Goal: Transaction & Acquisition: Obtain resource

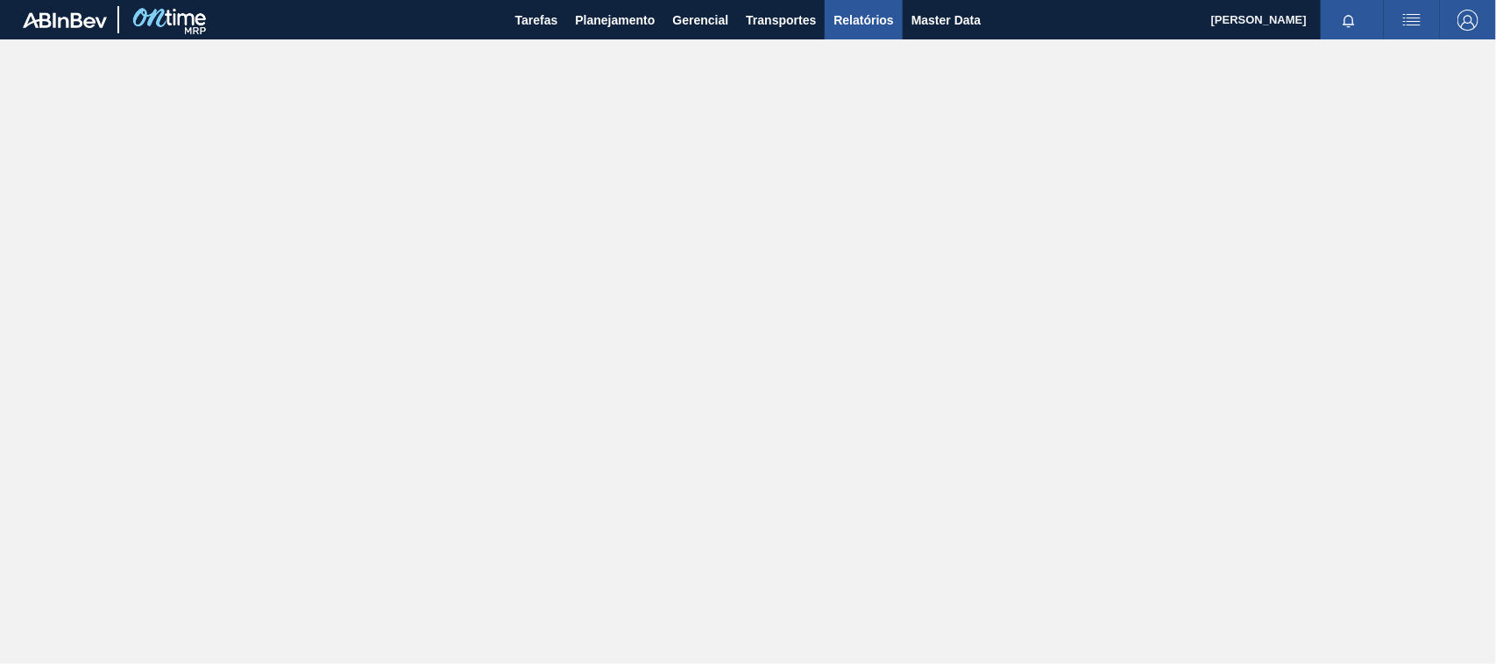
click at [870, 14] on span "Relatórios" at bounding box center [863, 20] width 60 height 21
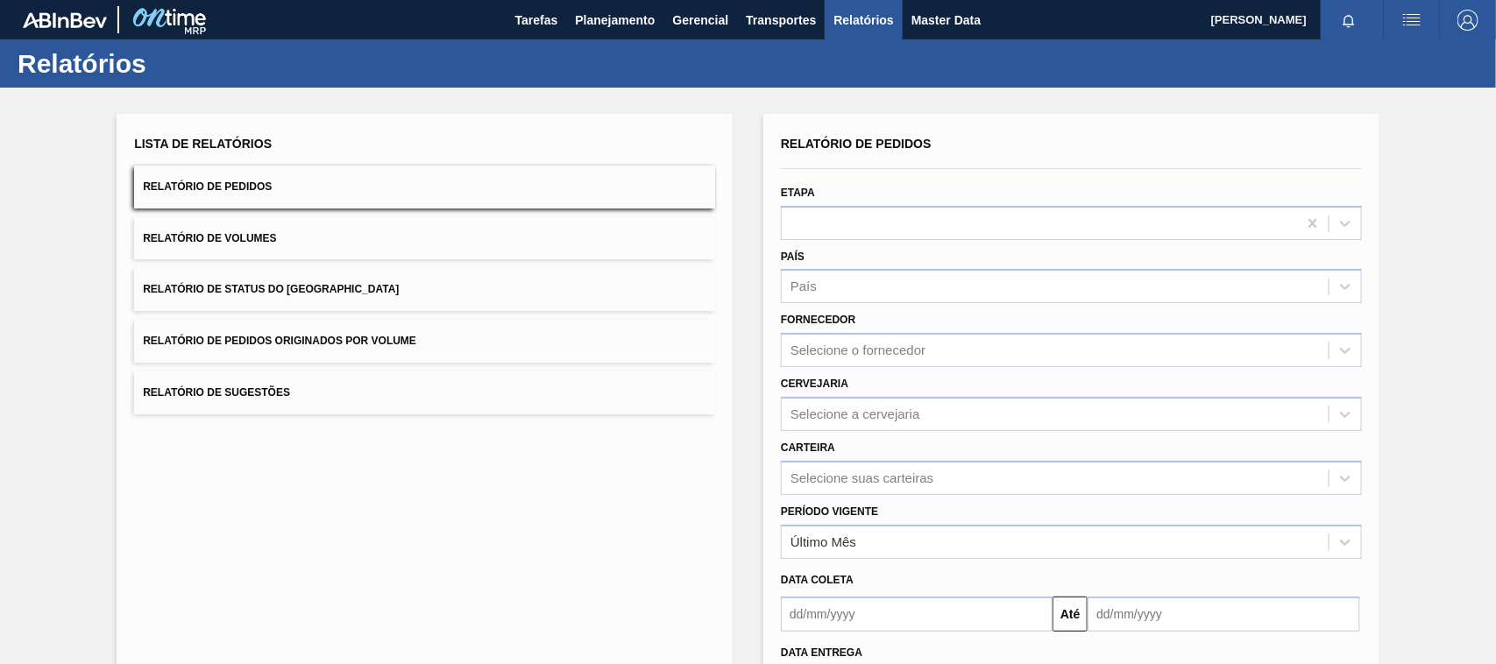
click at [251, 335] on span "Relatório de Pedidos Originados por Volume" at bounding box center [279, 341] width 273 height 12
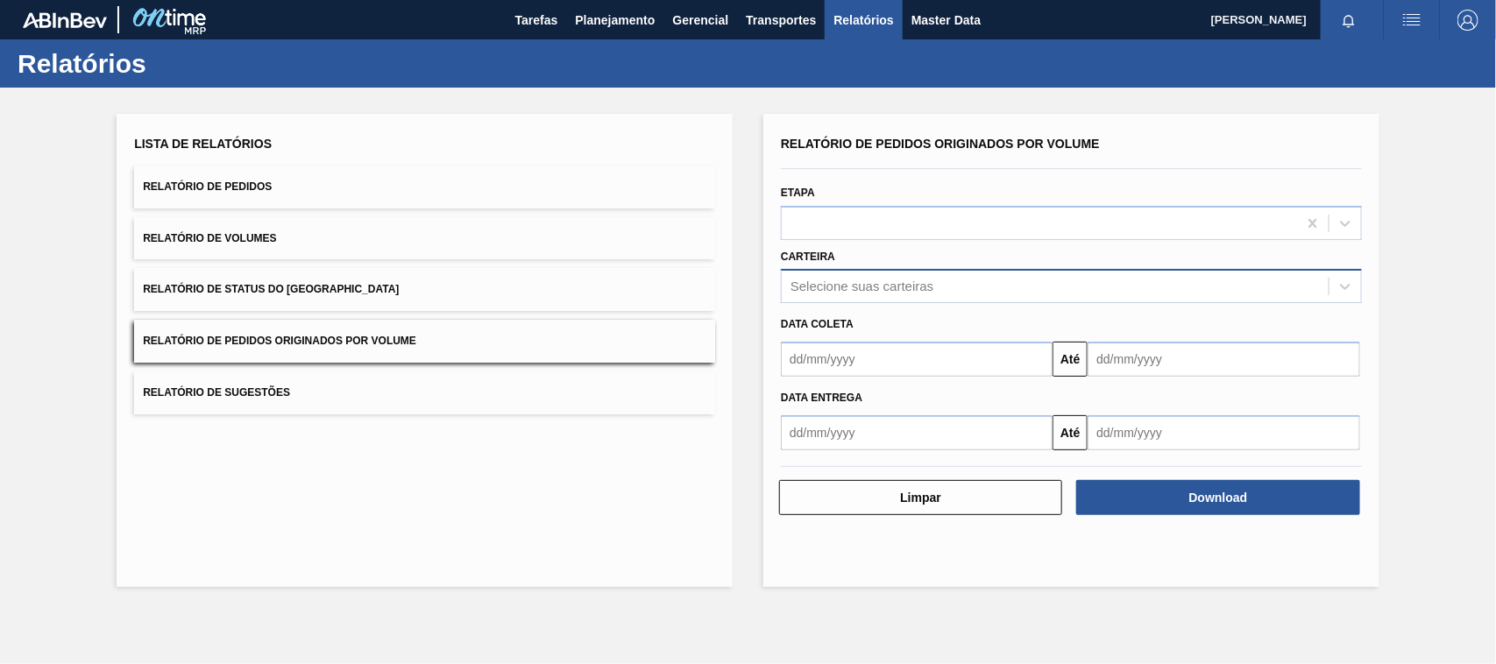
click at [825, 289] on div "Selecione suas carteiras" at bounding box center [861, 287] width 143 height 15
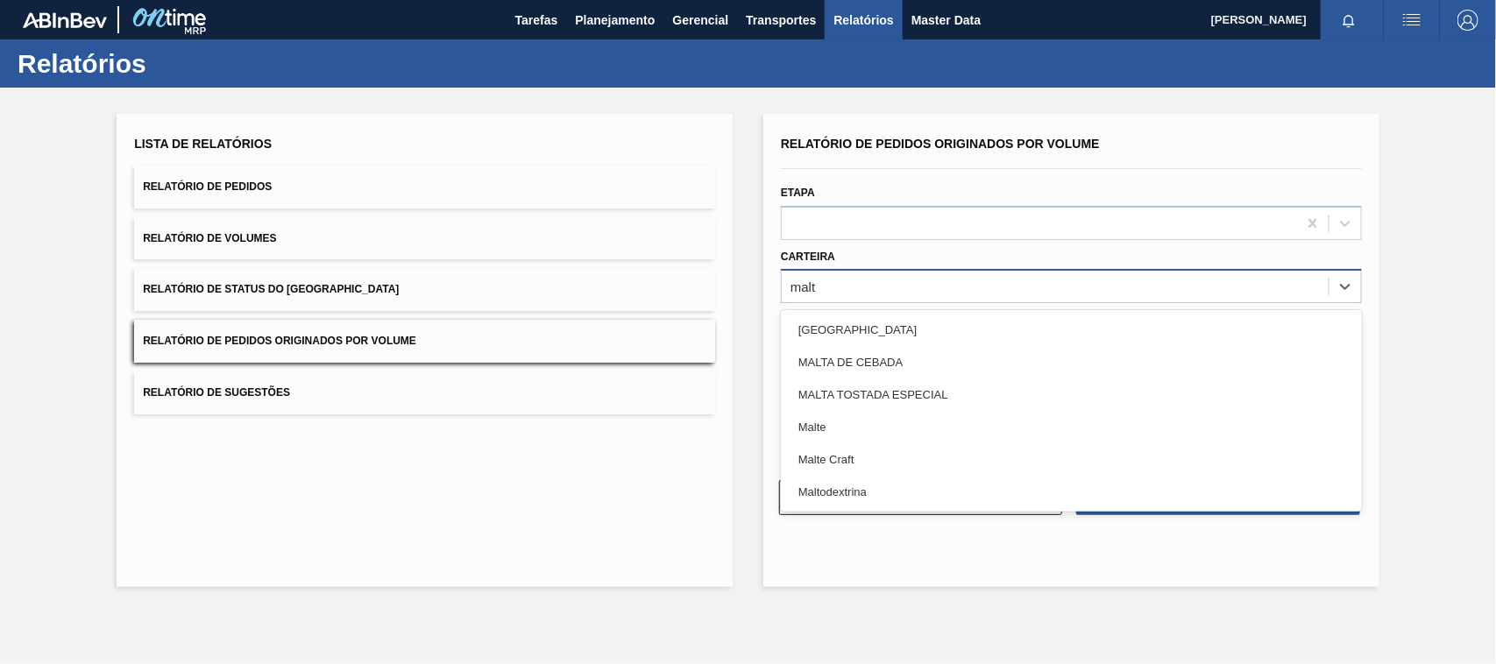
type input "malte"
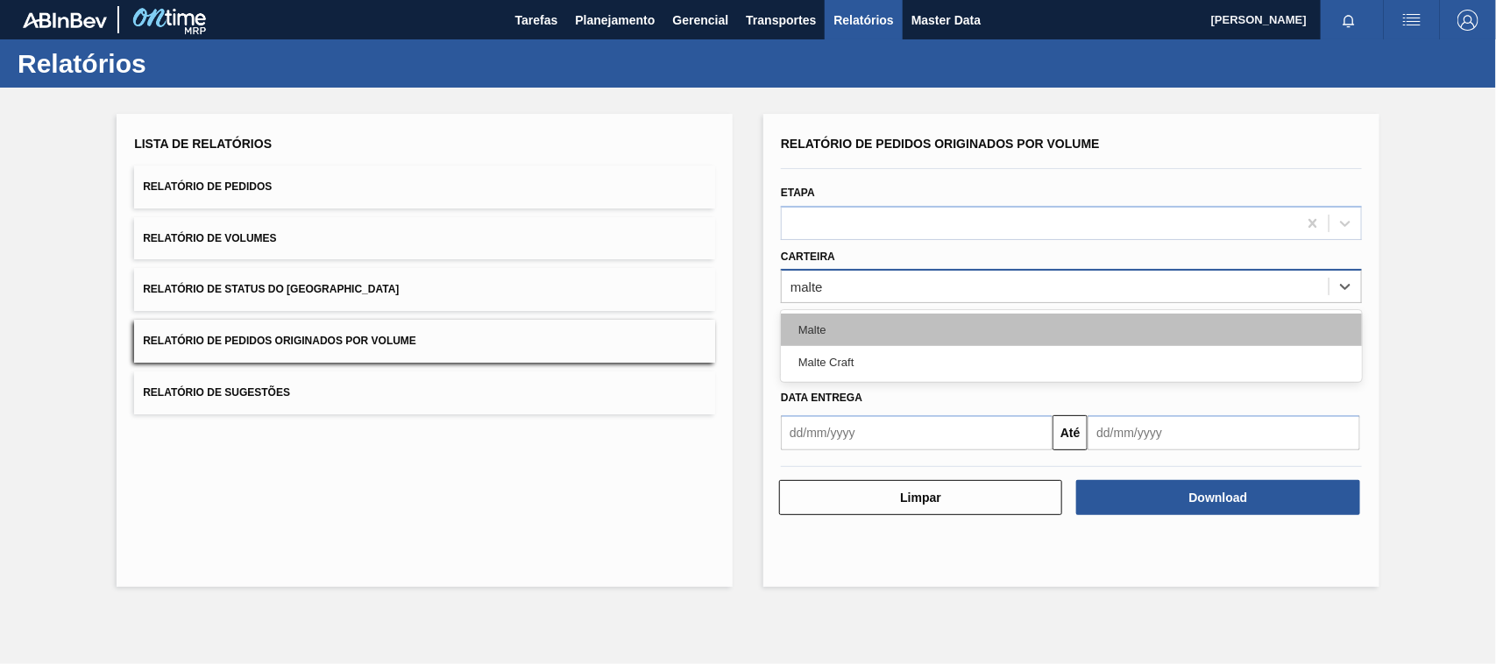
click at [819, 325] on div "Malte" at bounding box center [1071, 330] width 581 height 32
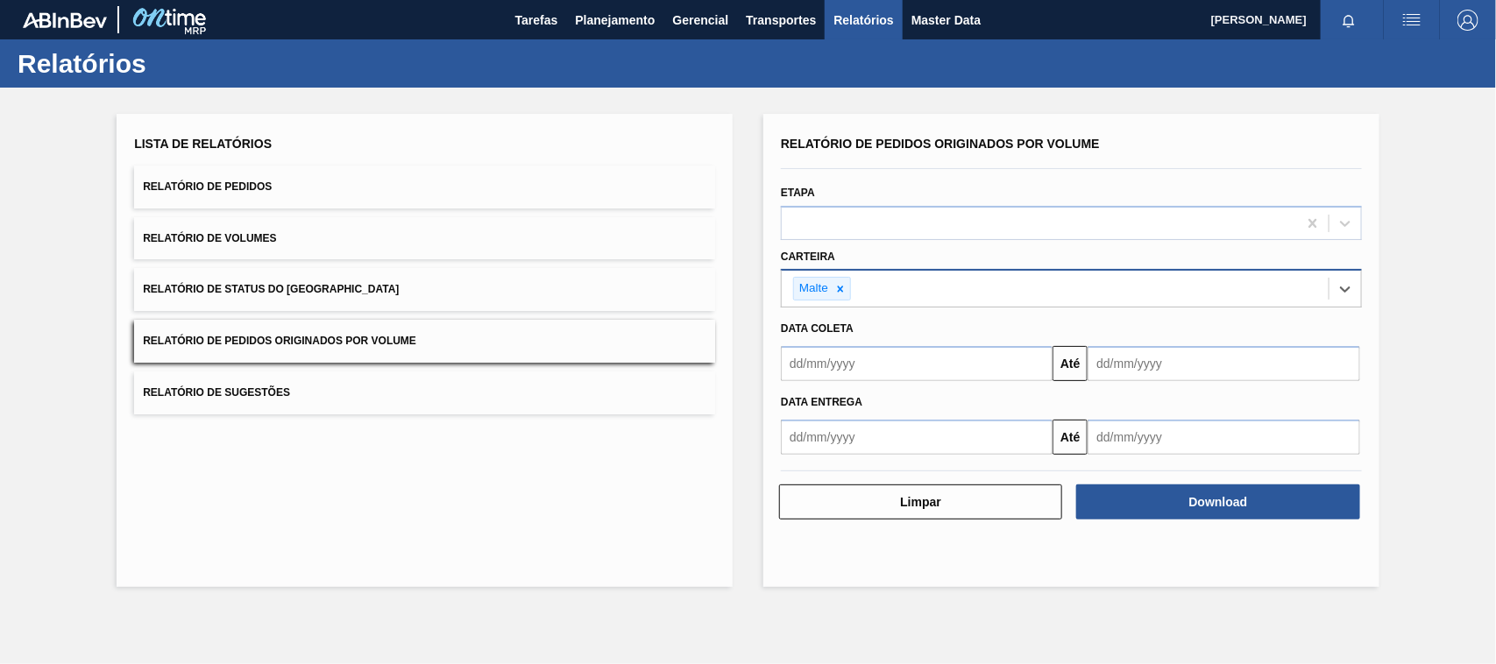
click at [821, 360] on input "text" at bounding box center [917, 363] width 272 height 35
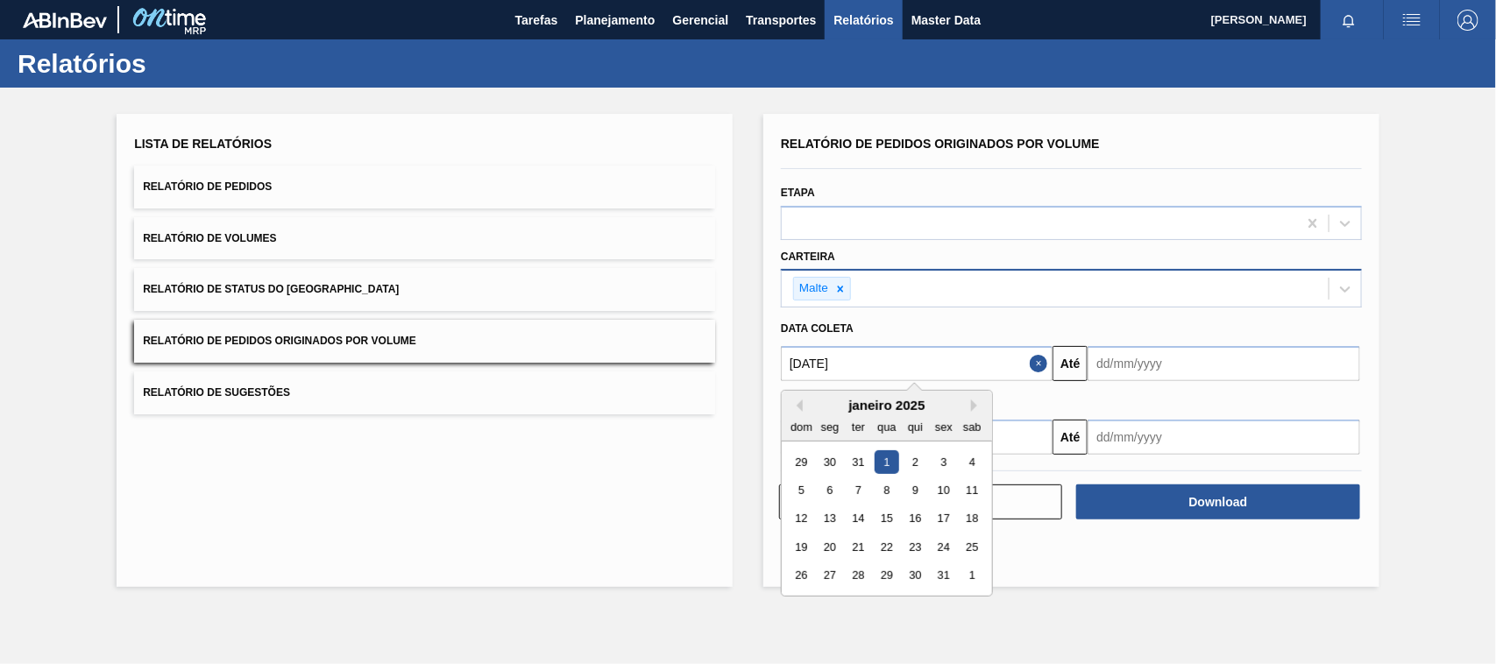
type input "[DATE]"
click at [894, 460] on div "1" at bounding box center [886, 462] width 24 height 24
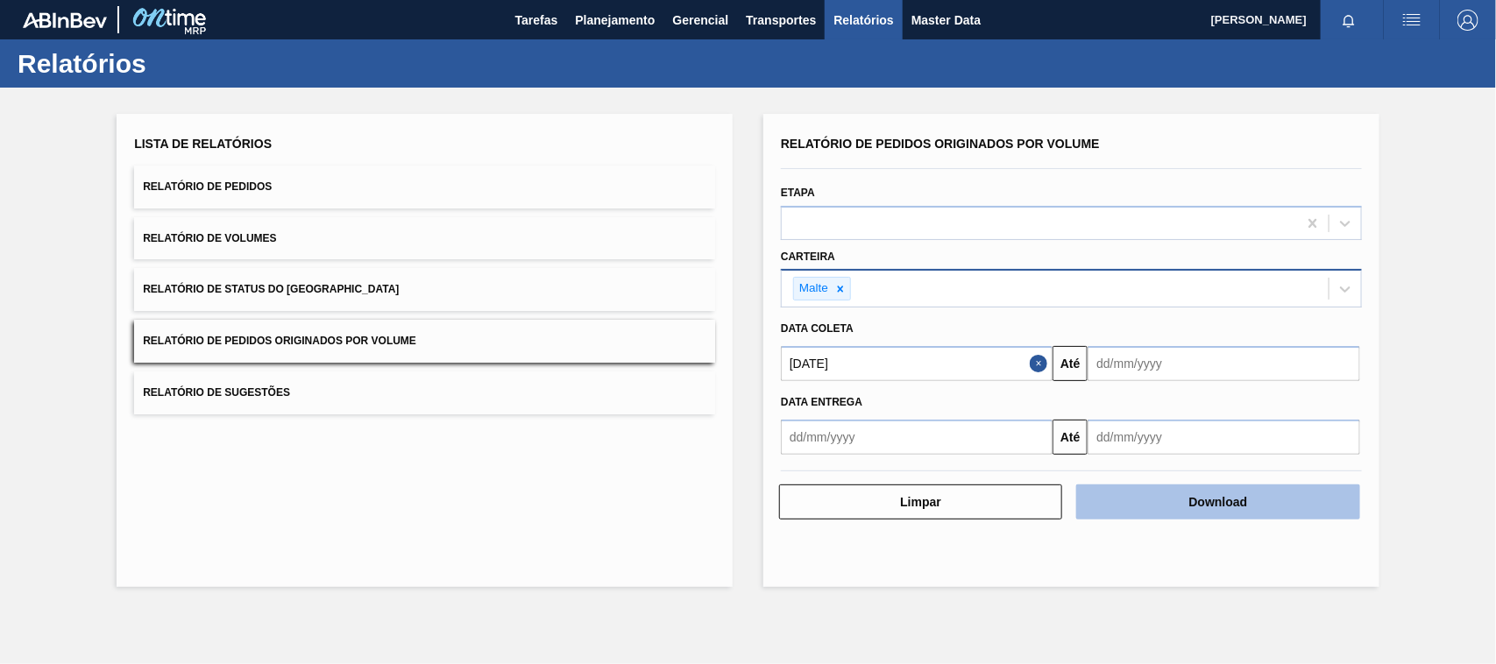
click at [1236, 492] on button "Download" at bounding box center [1217, 502] width 283 height 35
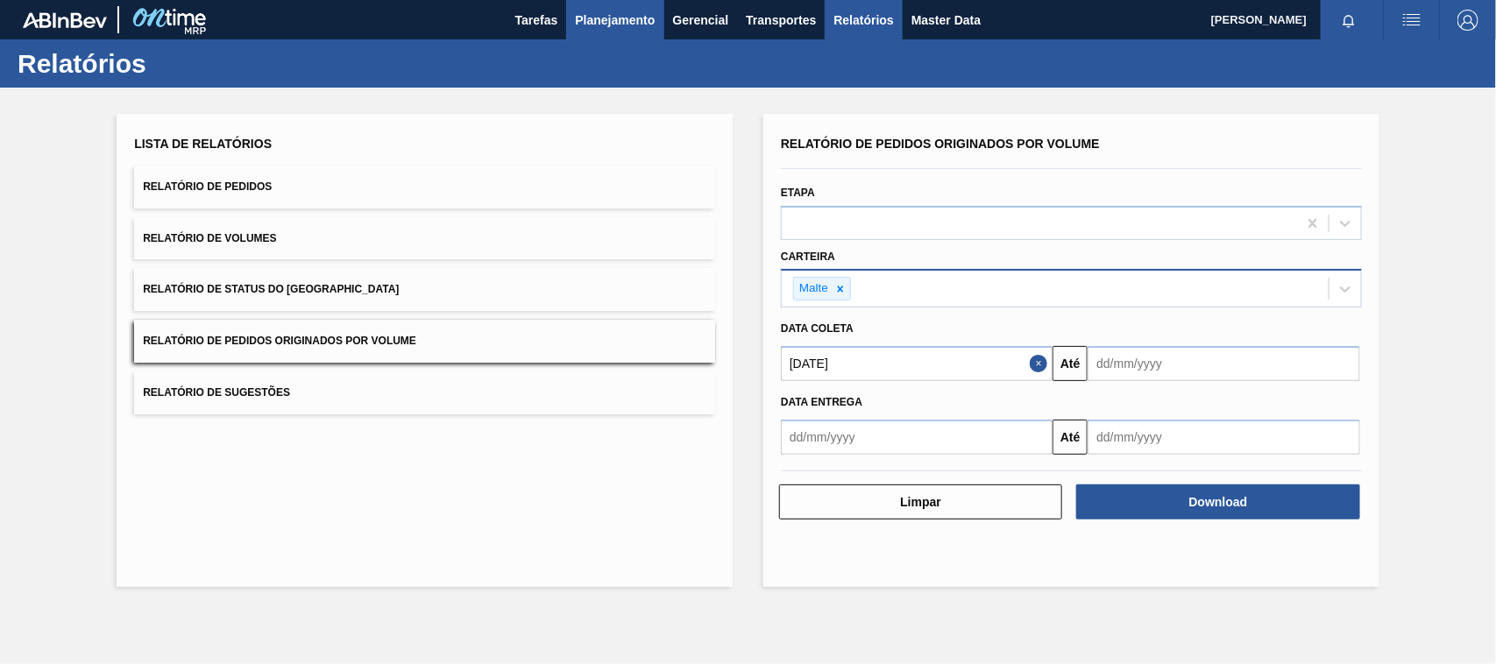
click at [627, 27] on span "Planejamento" at bounding box center [615, 20] width 80 height 21
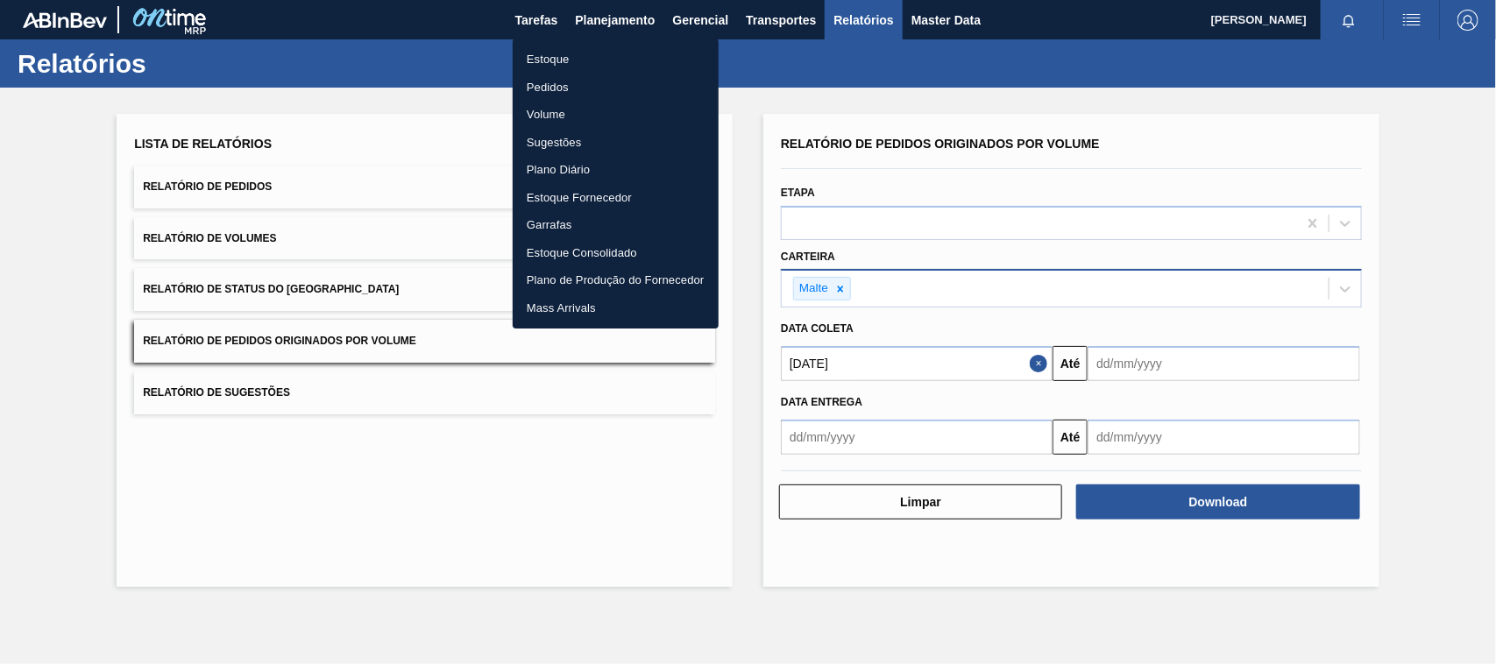
click at [553, 61] on li "Estoque" at bounding box center [616, 60] width 206 height 28
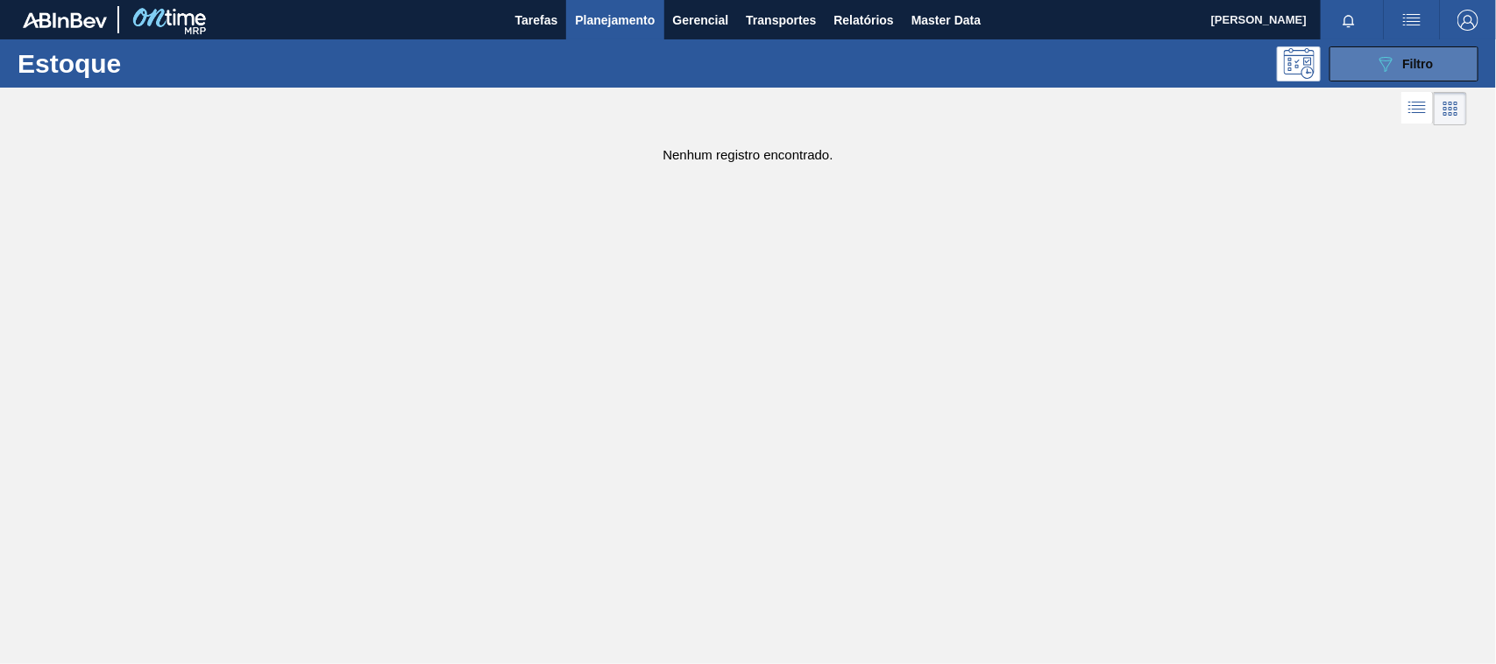
click at [1368, 67] on button "089F7B8B-B2A5-4AFE-B5C0-19BA573D28AC Filtro" at bounding box center [1403, 63] width 149 height 35
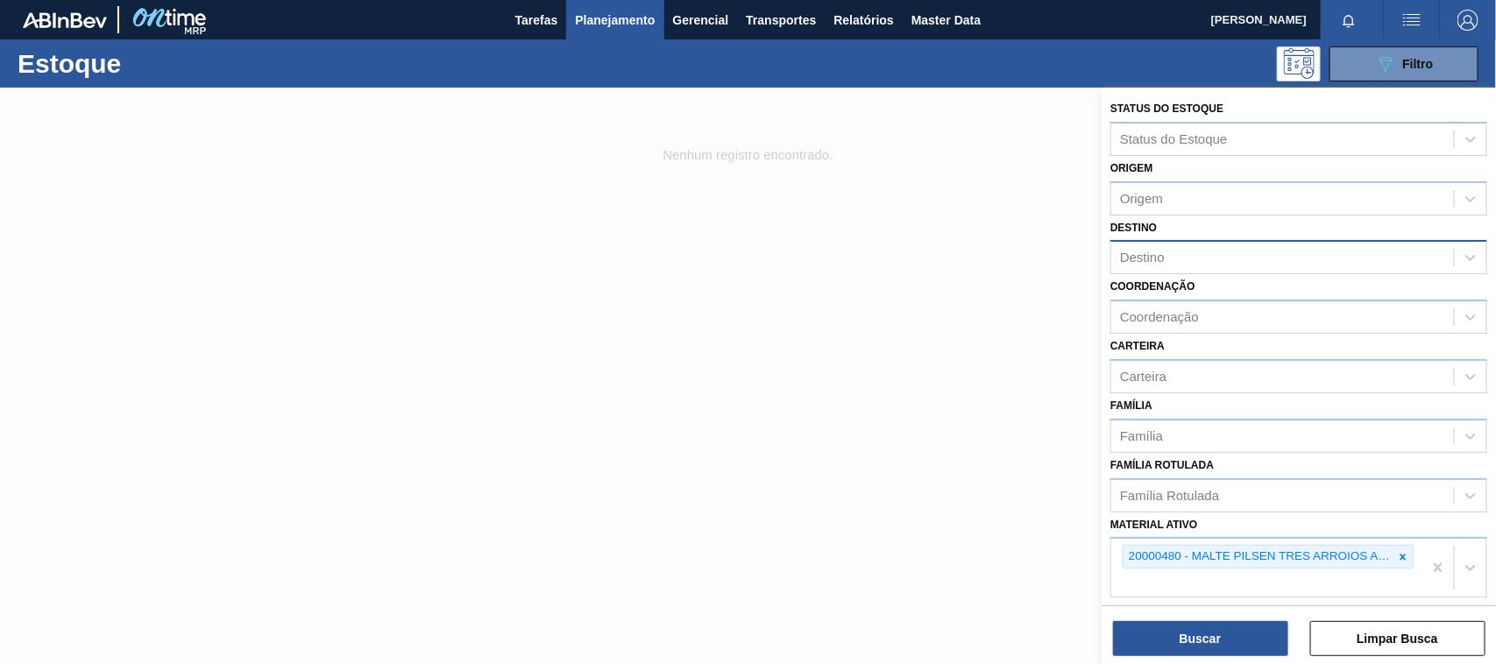
click at [1158, 261] on div "Destino" at bounding box center [1142, 258] width 45 height 15
type input "br27"
